Goal: Task Accomplishment & Management: Manage account settings

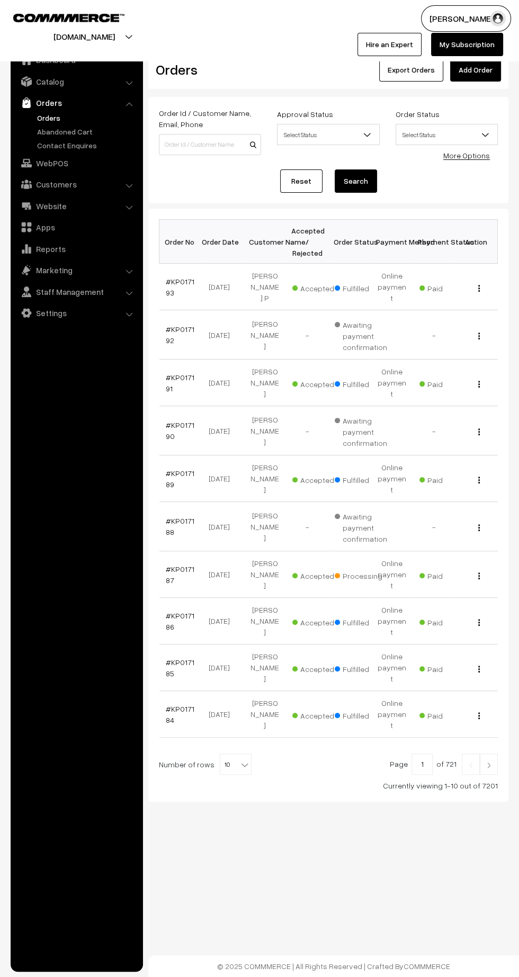
click at [74, 136] on link "Abandoned Cart" at bounding box center [86, 131] width 105 height 11
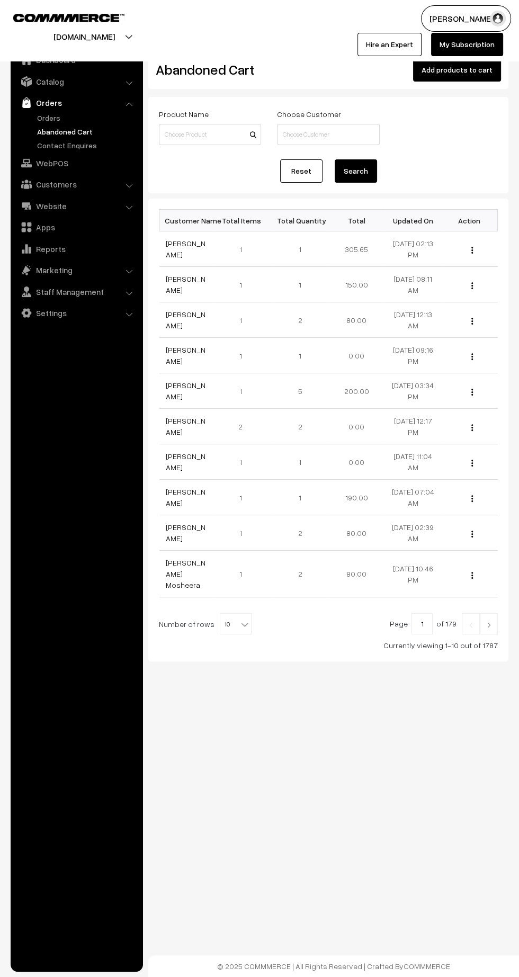
click at [173, 245] on link "Fela Ruata" at bounding box center [186, 249] width 40 height 20
click at [49, 114] on link "Orders" at bounding box center [86, 117] width 105 height 11
